Goal: Task Accomplishment & Management: Manage account settings

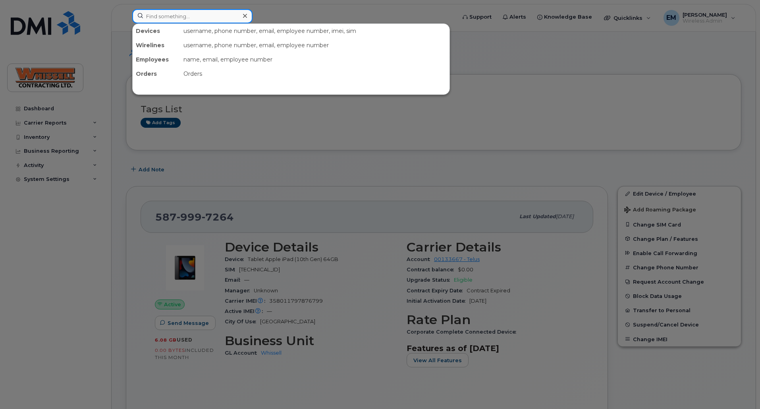
click at [173, 21] on input at bounding box center [192, 16] width 120 height 14
paste input "5879862670"
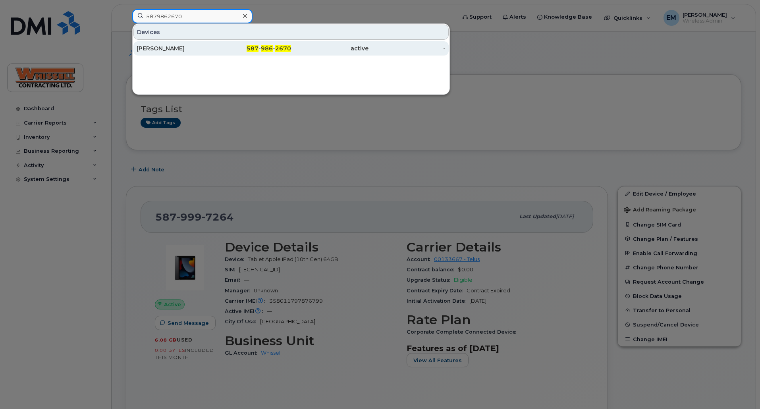
type input "5879862670"
click at [167, 51] on div "Brandon Olds" at bounding box center [175, 48] width 77 height 8
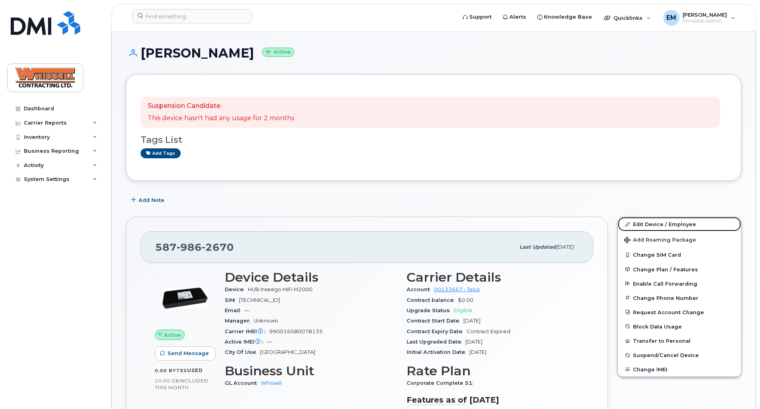
drag, startPoint x: 662, startPoint y: 225, endPoint x: 464, endPoint y: 214, distance: 198.8
click at [662, 225] on link "Edit Device / Employee" at bounding box center [679, 224] width 123 height 14
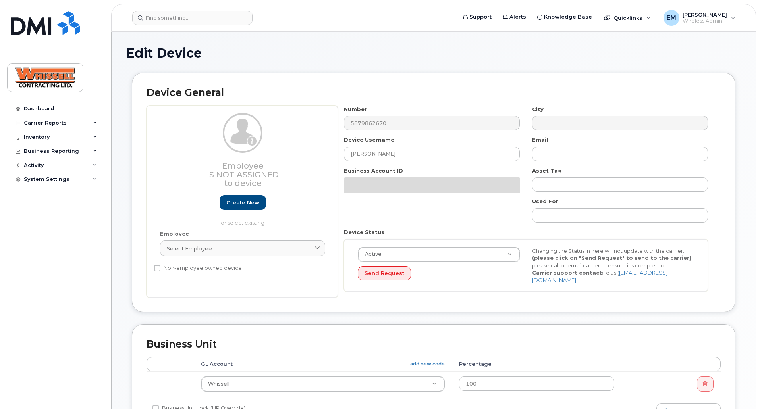
select select "28230"
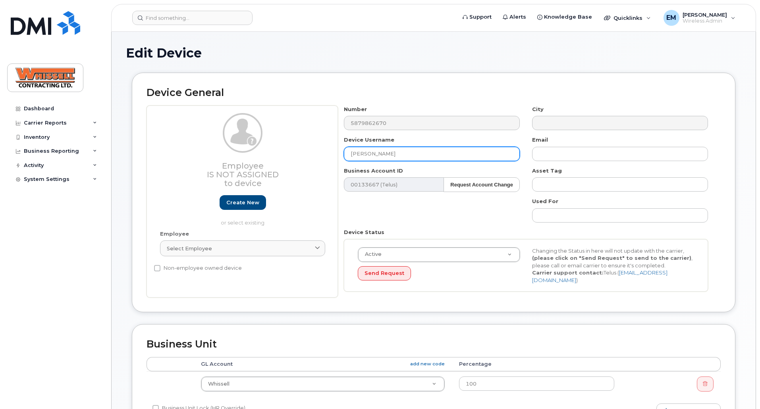
click at [411, 156] on input "[PERSON_NAME]" at bounding box center [432, 154] width 176 height 14
drag, startPoint x: 436, startPoint y: 155, endPoint x: 283, endPoint y: 149, distance: 152.5
click at [283, 149] on div "Employee Is not assigned to device Create new or select existing Employee Selec…" at bounding box center [433, 202] width 574 height 193
paste input "Marcos Martinez"
type input "Marcos Martinez"
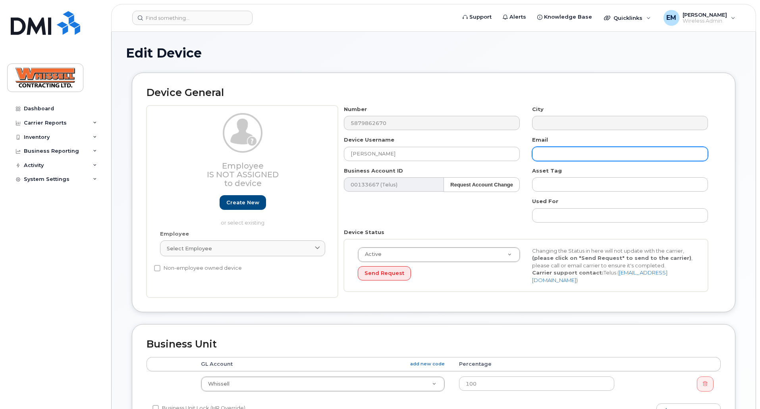
click at [544, 154] on input "text" at bounding box center [620, 154] width 176 height 14
paste input "Marcos.Martinez@Whissell.ca"
type input "Marcos.Martinez@Whissell.ca"
click at [473, 220] on div "Number 5879862670 City Device Username Marcos Martinez Email Marcos.Martinez@Wh…" at bounding box center [526, 202] width 376 height 193
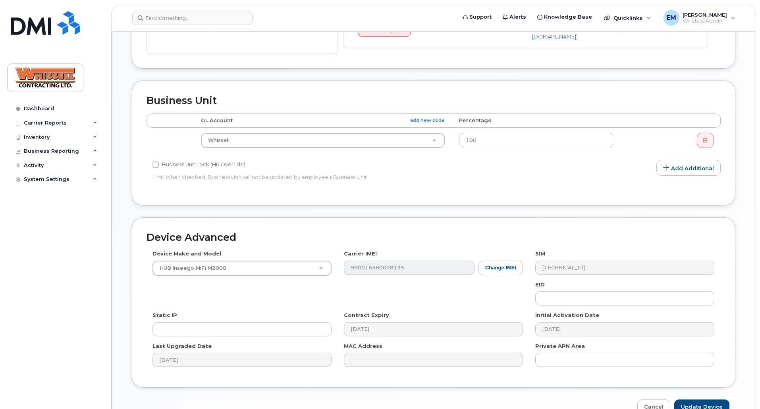
scroll to position [289, 0]
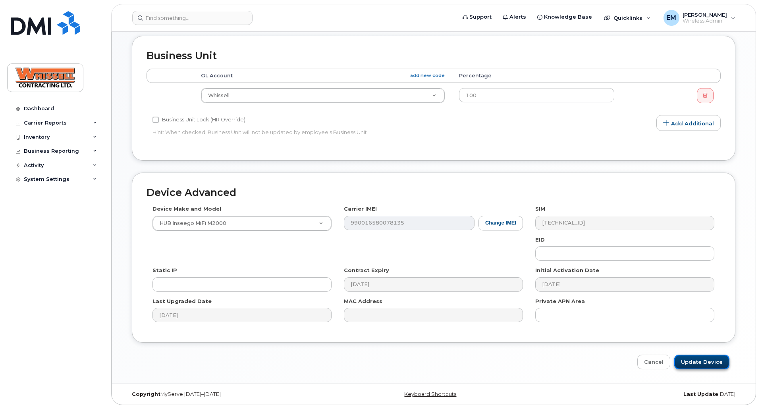
click at [707, 365] on input "Update Device" at bounding box center [701, 362] width 55 height 15
type input "Saving..."
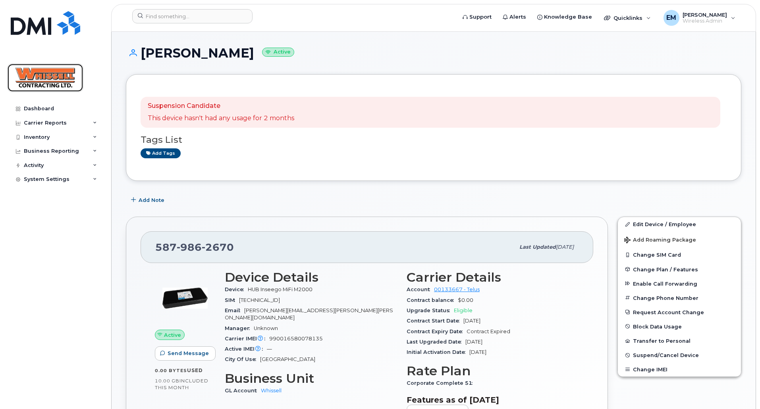
click at [46, 75] on img at bounding box center [45, 77] width 61 height 23
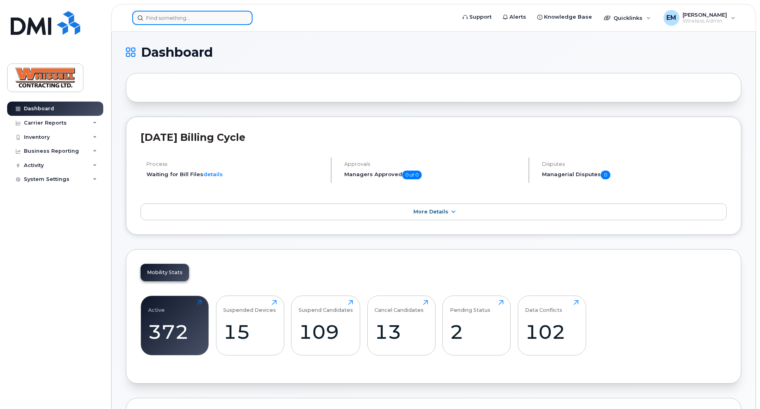
click at [178, 14] on input at bounding box center [192, 18] width 120 height 14
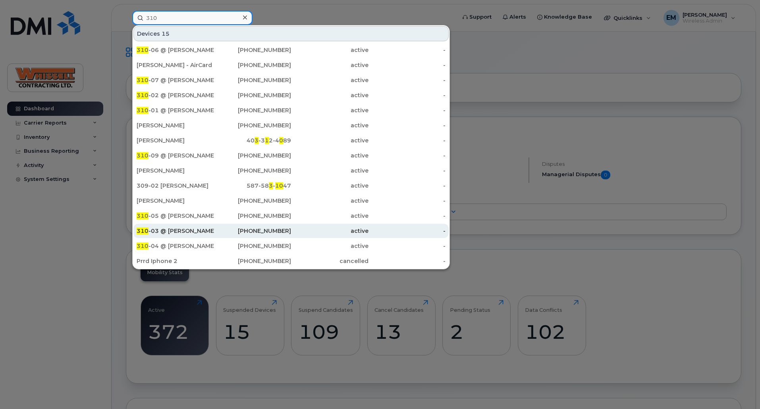
type input "310"
click at [177, 228] on div "310 -03 @ Marcos Martinez" at bounding box center [175, 231] width 77 height 8
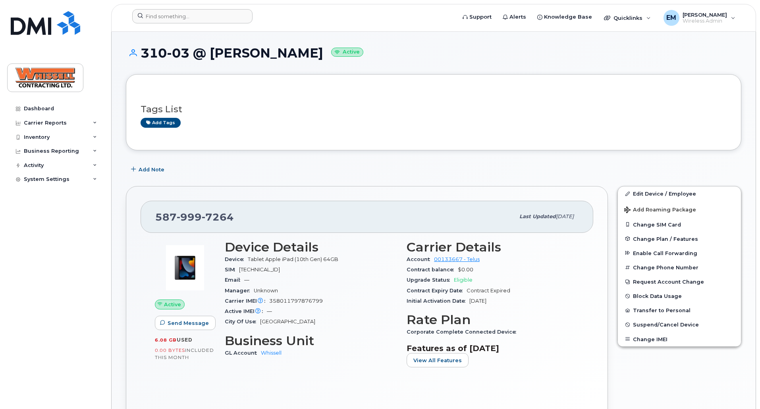
click at [158, 25] on div at bounding box center [291, 17] width 331 height 17
click at [163, 18] on input at bounding box center [192, 16] width 120 height 14
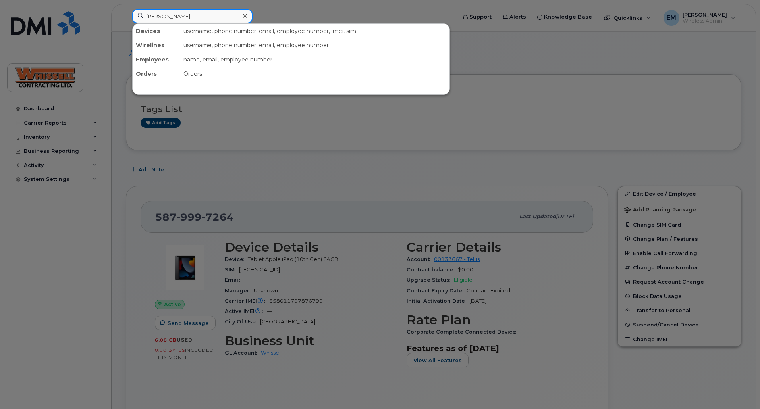
type input "[PERSON_NAME]"
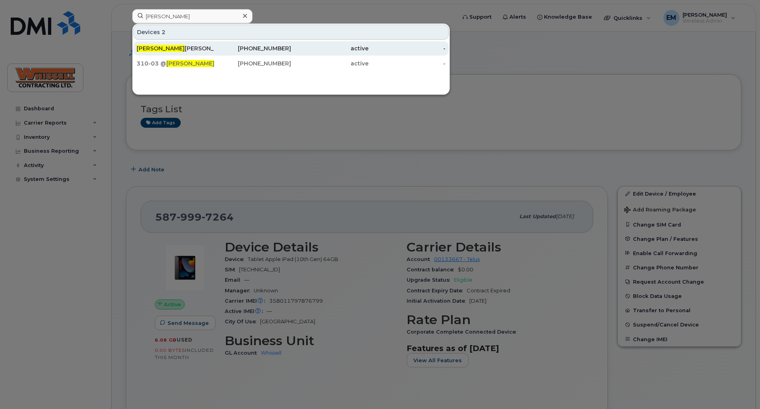
click at [170, 50] on div "[PERSON_NAME]" at bounding box center [175, 48] width 77 height 8
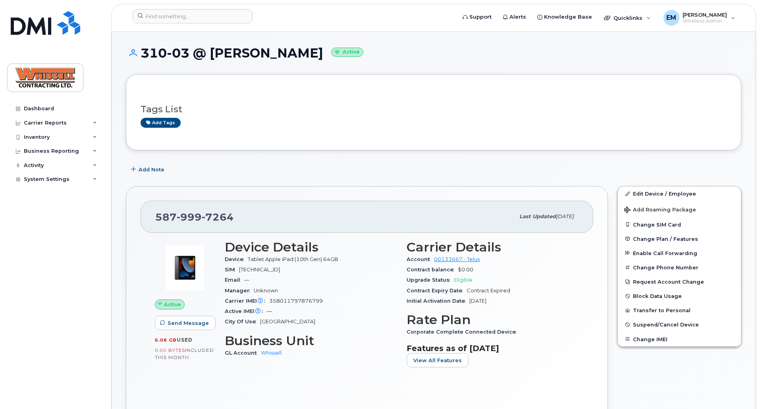
click at [365, 302] on div "Carrier IMEI Carrier IMEI is reported during the last billing cycle or change o…" at bounding box center [311, 301] width 172 height 10
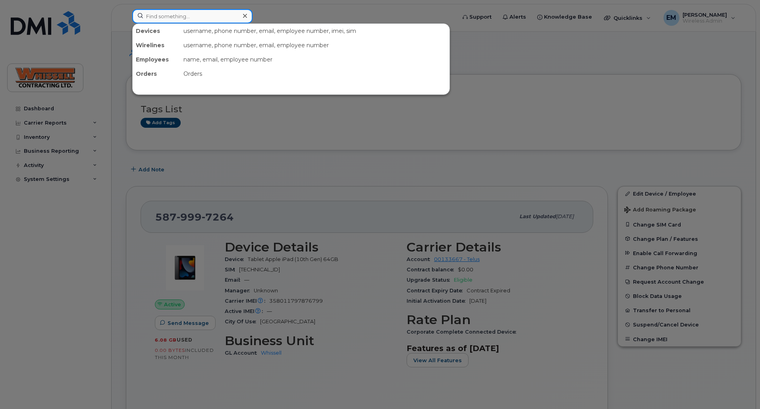
click at [183, 13] on input at bounding box center [192, 16] width 120 height 14
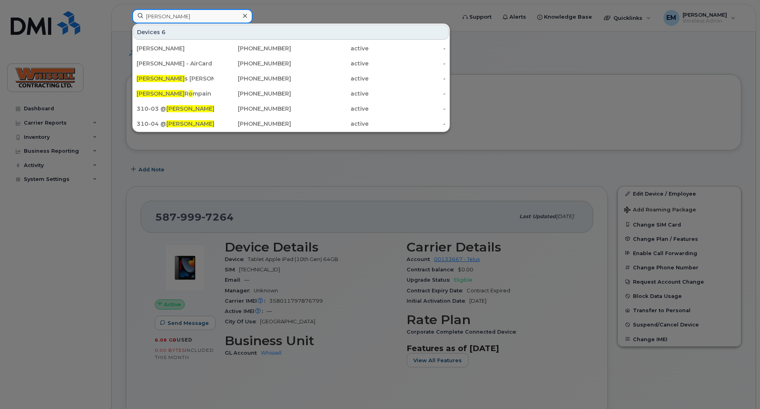
type input "[PERSON_NAME]"
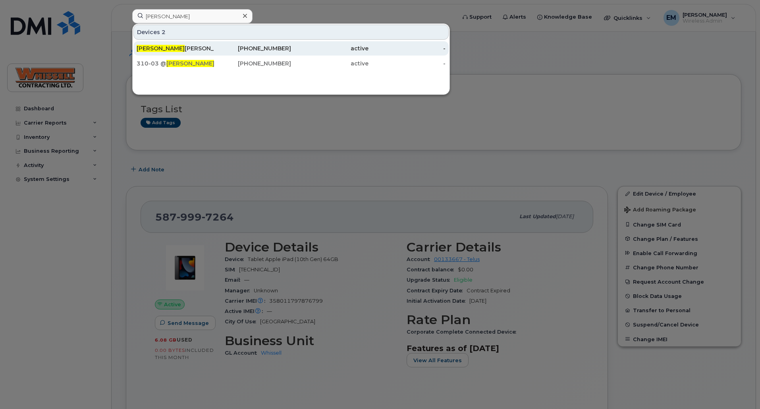
click at [175, 46] on div "[PERSON_NAME]" at bounding box center [175, 48] width 77 height 8
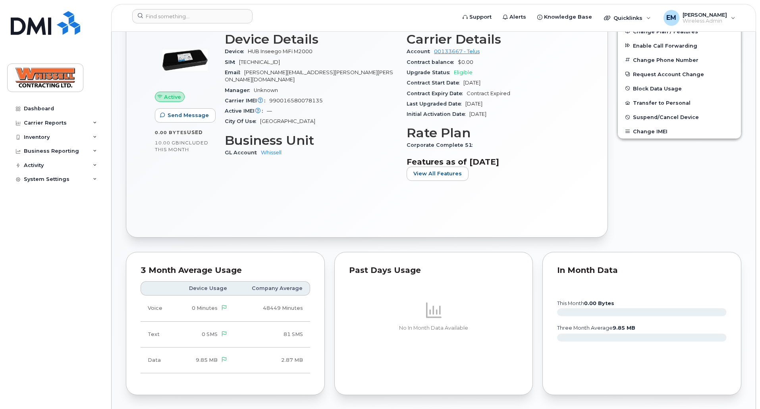
scroll to position [159, 0]
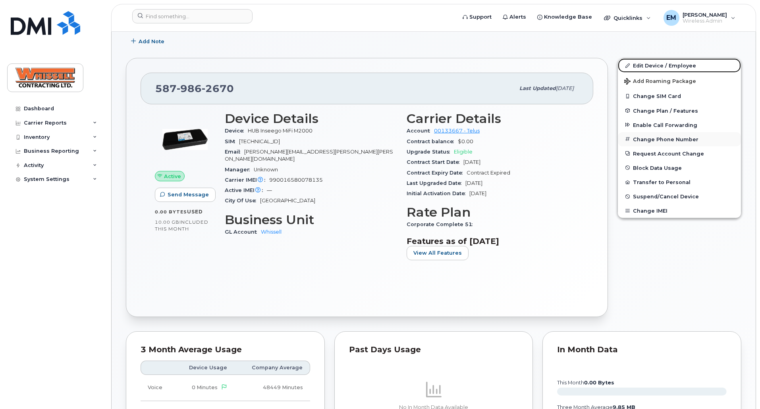
drag, startPoint x: 660, startPoint y: 61, endPoint x: 622, endPoint y: 145, distance: 92.2
click at [660, 61] on link "Edit Device / Employee" at bounding box center [679, 65] width 123 height 14
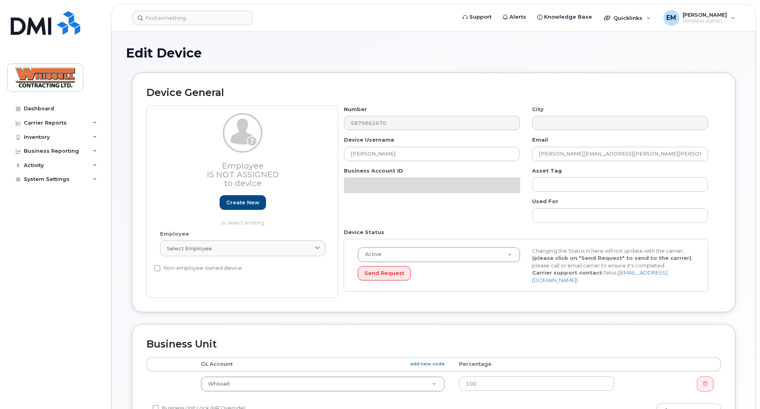
select select "28230"
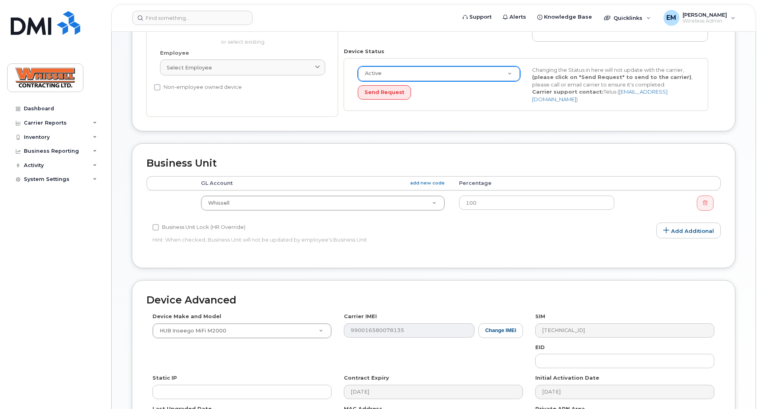
scroll to position [238, 0]
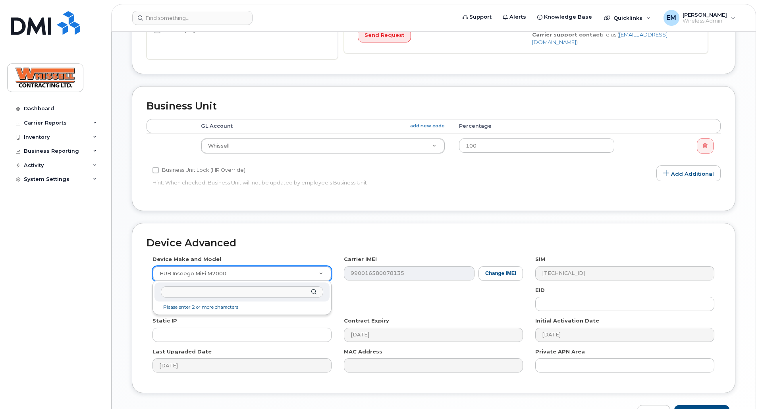
click at [251, 293] on input "text" at bounding box center [242, 293] width 162 height 12
click at [195, 287] on input "text" at bounding box center [242, 293] width 162 height 12
paste input "Samsung Galaxy A12 32GB"
type input "Samsung Galaxy A12 32GB"
click at [315, 293] on div "Samsung Galaxy A12 32GB" at bounding box center [241, 292] width 175 height 19
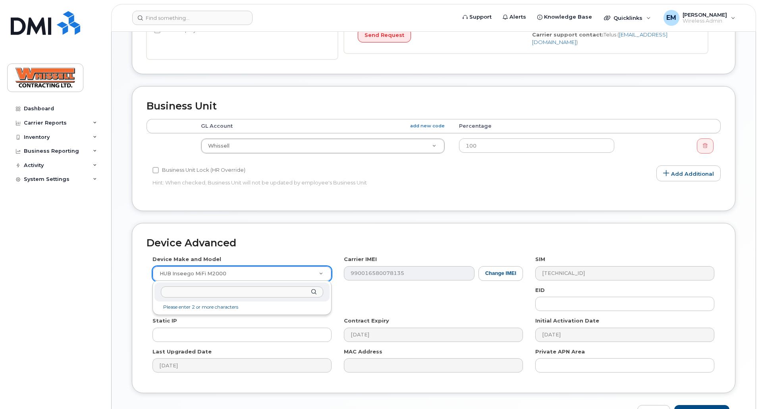
click at [243, 293] on input "text" at bounding box center [242, 293] width 162 height 12
paste input "Samsung Galaxy A12 32GB"
drag, startPoint x: 203, startPoint y: 294, endPoint x: 286, endPoint y: 298, distance: 82.7
click at [286, 298] on div "Samsung Galaxy A12 32GB" at bounding box center [241, 292] width 175 height 19
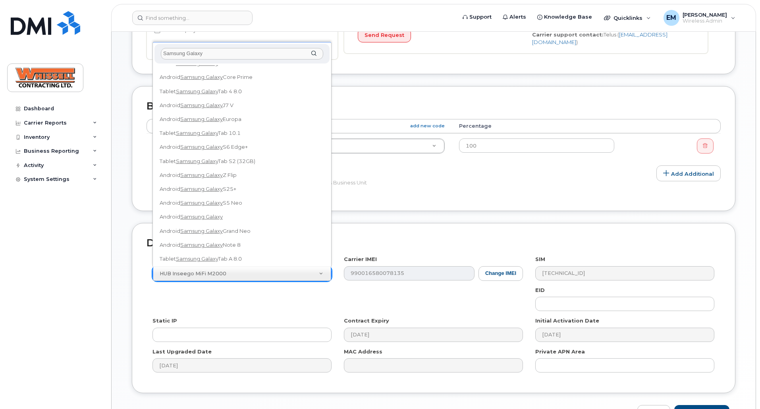
scroll to position [0, 0]
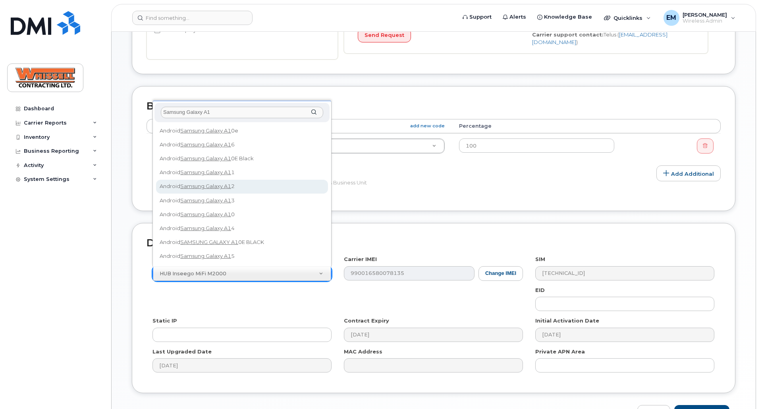
type input "Samsung Galaxy A1"
select select "2542"
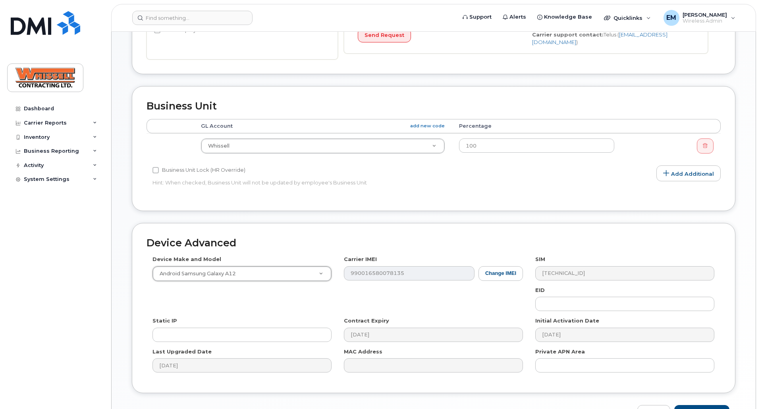
drag, startPoint x: 316, startPoint y: 306, endPoint x: 340, endPoint y: 303, distance: 24.5
click at [316, 306] on div "Device Make and Model Android Samsung Galaxy A12 HUB Netgear Orbi Aircard E5836…" at bounding box center [433, 317] width 574 height 123
click at [500, 277] on button "Change IMEI" at bounding box center [500, 273] width 44 height 15
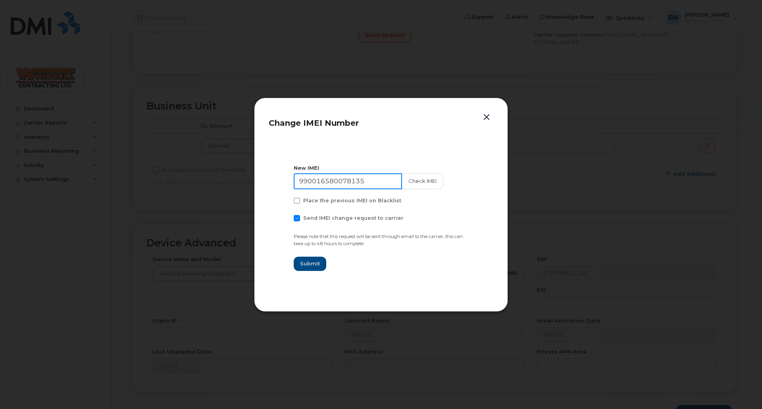
click at [371, 179] on input "990016580078135" at bounding box center [348, 181] width 108 height 16
drag, startPoint x: 376, startPoint y: 180, endPoint x: 232, endPoint y: 171, distance: 144.4
click at [232, 171] on div "Change IMEI Number New IMEI 990016580078135 Check IMEI Place the previous IMEI …" at bounding box center [381, 204] width 762 height 409
paste input "350362162470660"
type input "350362162470660"
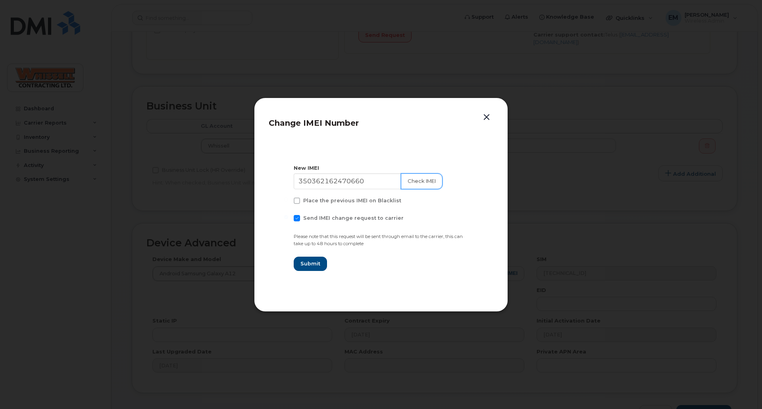
click at [410, 181] on button "Check IMEI" at bounding box center [422, 181] width 42 height 16
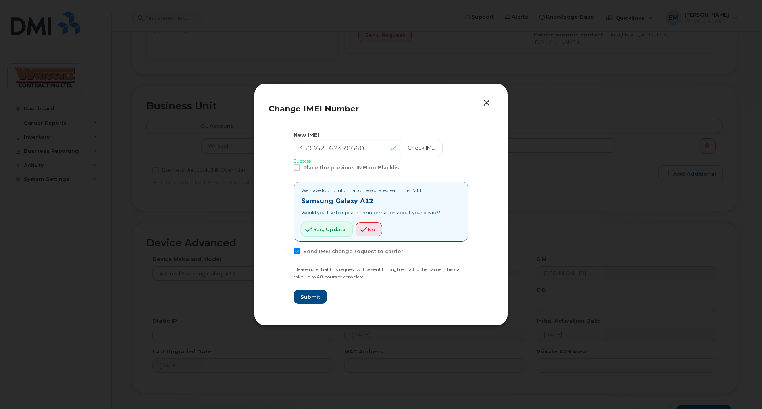
click at [319, 231] on span "Yes, update" at bounding box center [330, 230] width 32 height 8
click at [307, 299] on span "Submit" at bounding box center [310, 297] width 20 height 8
type input "350362162470660"
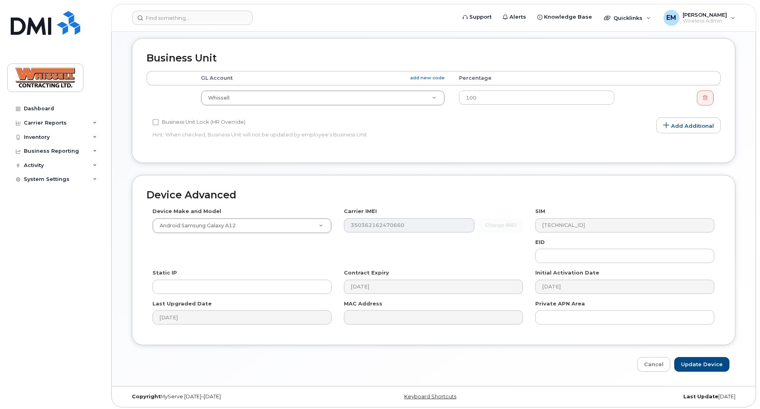
scroll to position [289, 0]
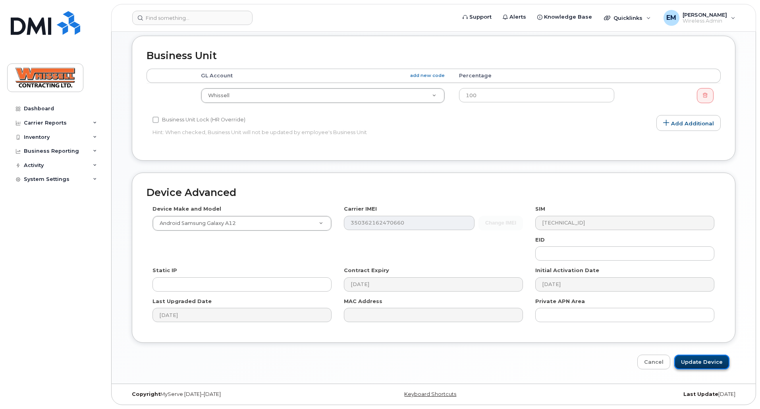
click at [708, 365] on input "Update Device" at bounding box center [701, 362] width 55 height 15
type input "Saving..."
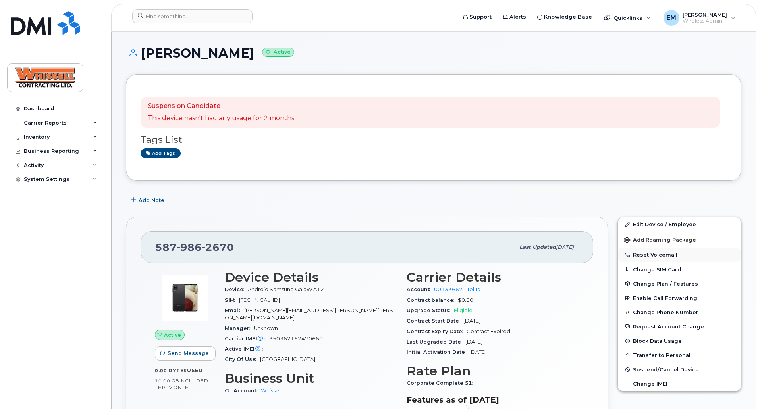
click at [651, 252] on button "Reset Voicemail" at bounding box center [679, 255] width 123 height 14
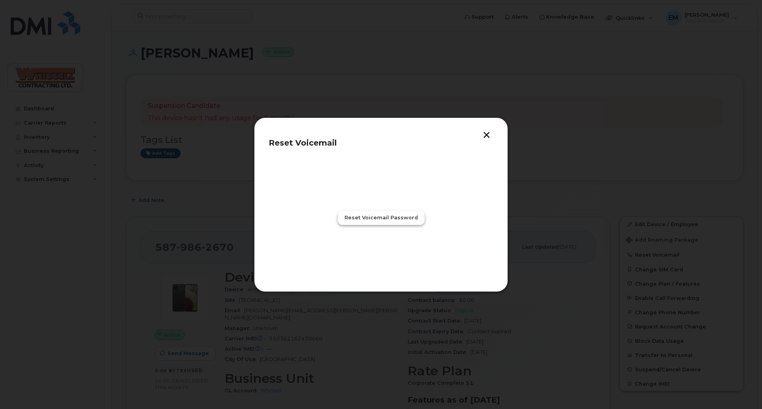
click at [391, 216] on span "Reset Voicemail Password" at bounding box center [381, 218] width 73 height 8
click at [383, 255] on span "Close" at bounding box center [381, 253] width 16 height 8
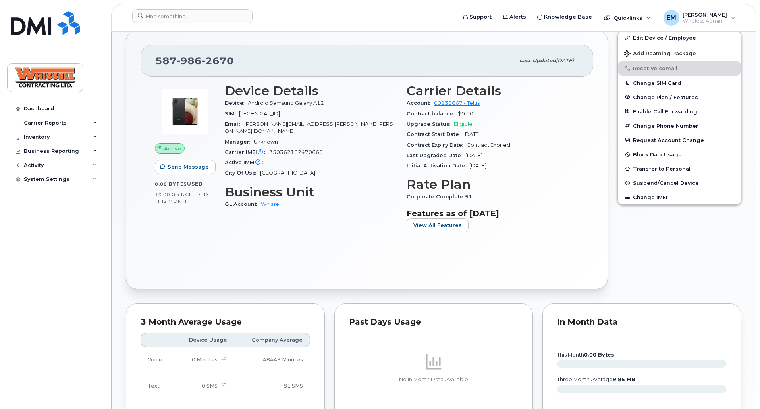
scroll to position [238, 0]
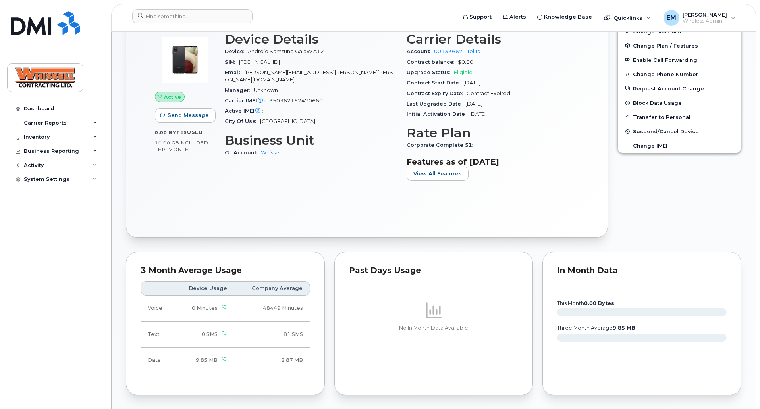
click at [295, 179] on div "Device Details Device Android Samsung Galaxy A12 SIM [TECHNICAL_ID] Email [PERS…" at bounding box center [311, 109] width 182 height 164
click at [343, 202] on div "Active Send Message 0.00 Bytes  used 10.00 GB  included this month Device Detai…" at bounding box center [367, 124] width 452 height 198
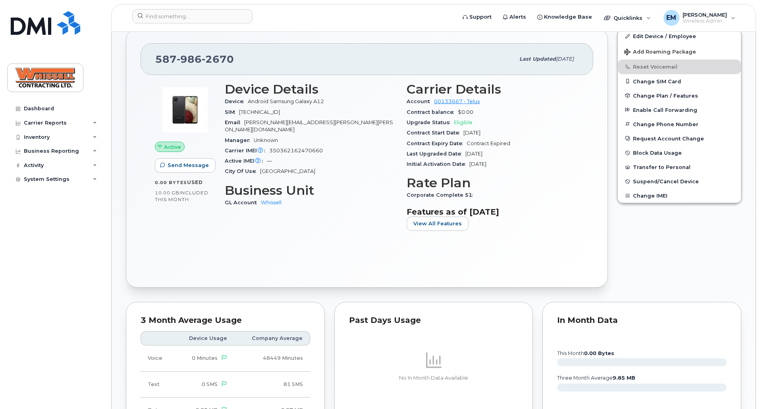
scroll to position [159, 0]
